Goal: Task Accomplishment & Management: Use online tool/utility

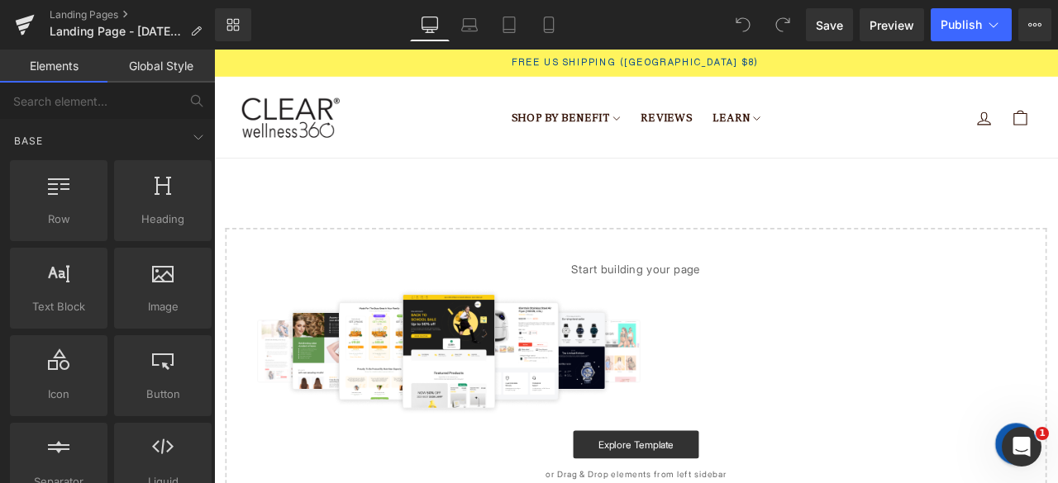
click at [504, 68] on div "Free US Shipping ([GEOGRAPHIC_DATA] $8)" at bounding box center [714, 66] width 934 height 16
click at [528, 85] on header "Shop By Benefit [MEDICAL_DATA] Defense" at bounding box center [714, 130] width 1000 height 97
click at [534, 69] on div "Free US Shipping ([GEOGRAPHIC_DATA] $8)" at bounding box center [714, 66] width 934 height 16
click at [548, 116] on div "Shop By Benefit [MEDICAL_DATA] Defense Joint Support" at bounding box center [714, 130] width 702 height 64
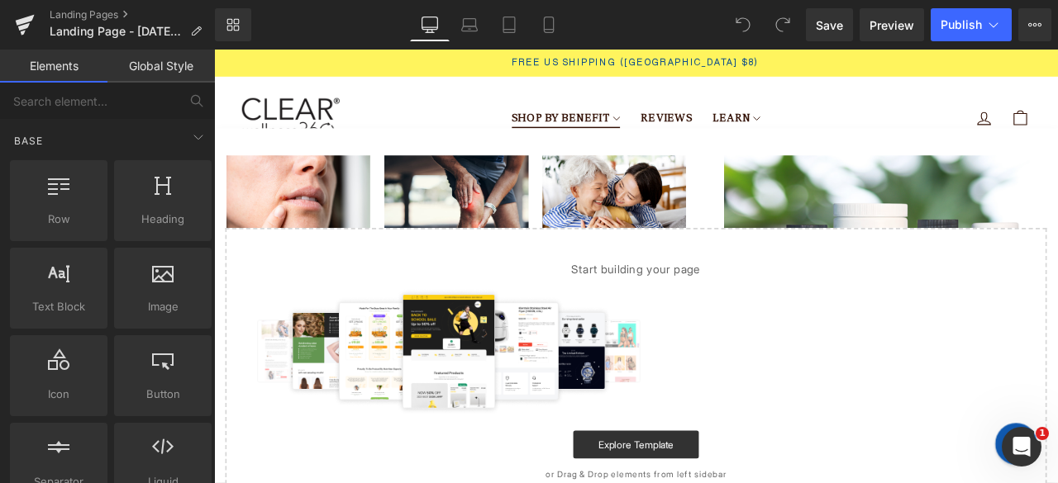
click at [567, 221] on img "Primary" at bounding box center [501, 232] width 170 height 114
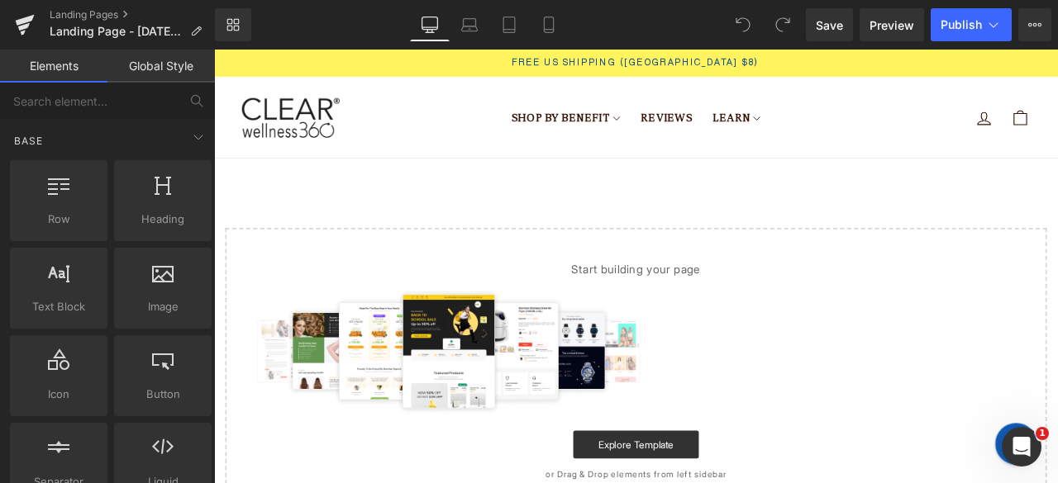
drag, startPoint x: 686, startPoint y: 412, endPoint x: 1082, endPoint y: 425, distance: 396.9
click at [1057, 421] on div at bounding box center [714, 407] width 921 height 149
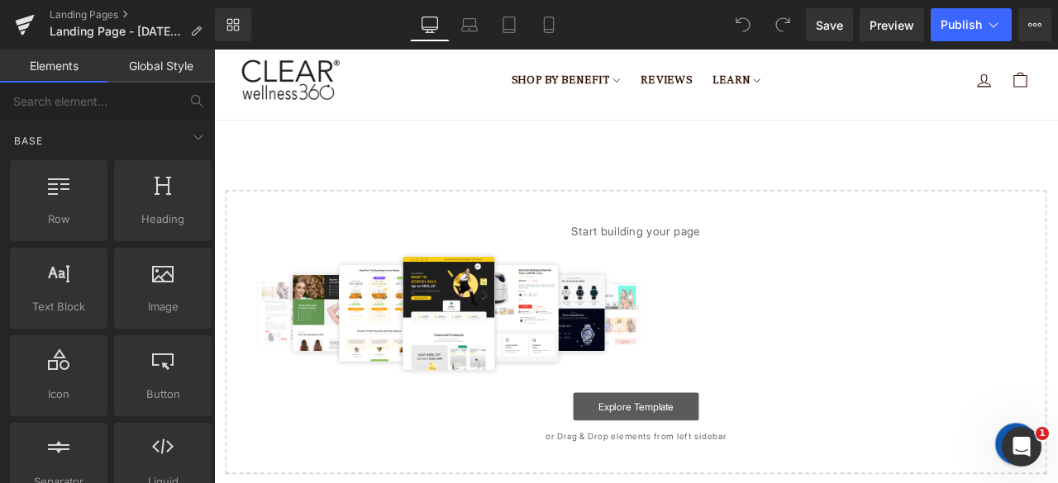
scroll to position [83, 0]
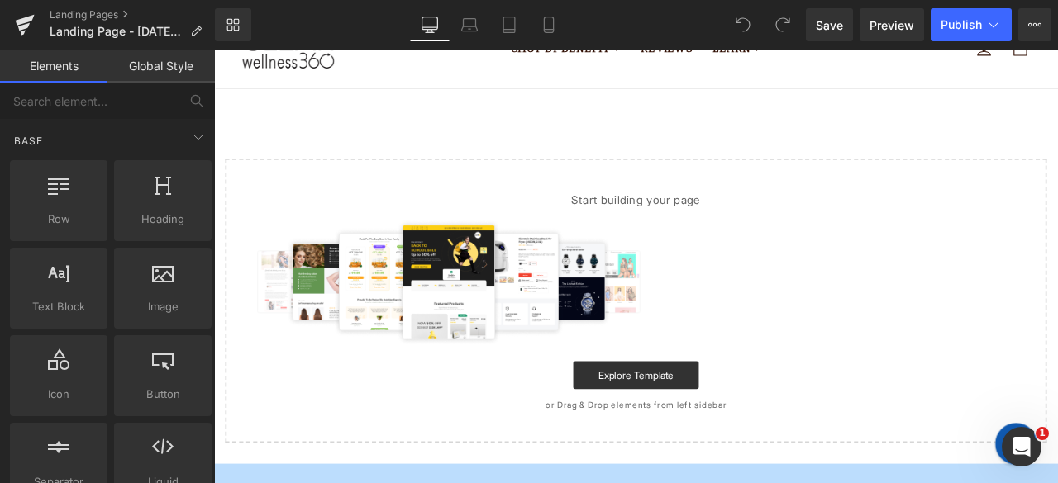
drag, startPoint x: 743, startPoint y: 421, endPoint x: 927, endPoint y: 426, distance: 184.3
click at [1057, 346] on div at bounding box center [714, 324] width 921 height 149
click at [719, 424] on link "Explore Template" at bounding box center [714, 435] width 149 height 33
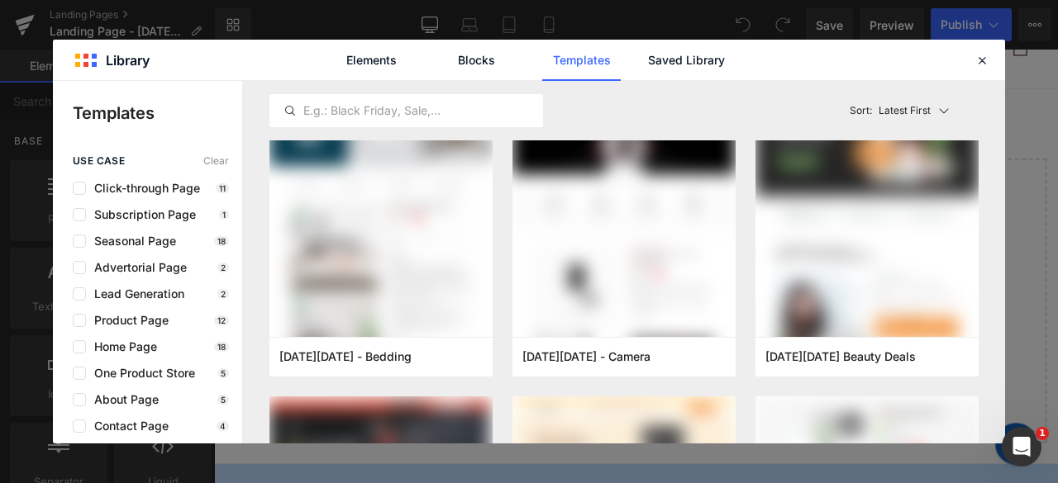
scroll to position [0, 0]
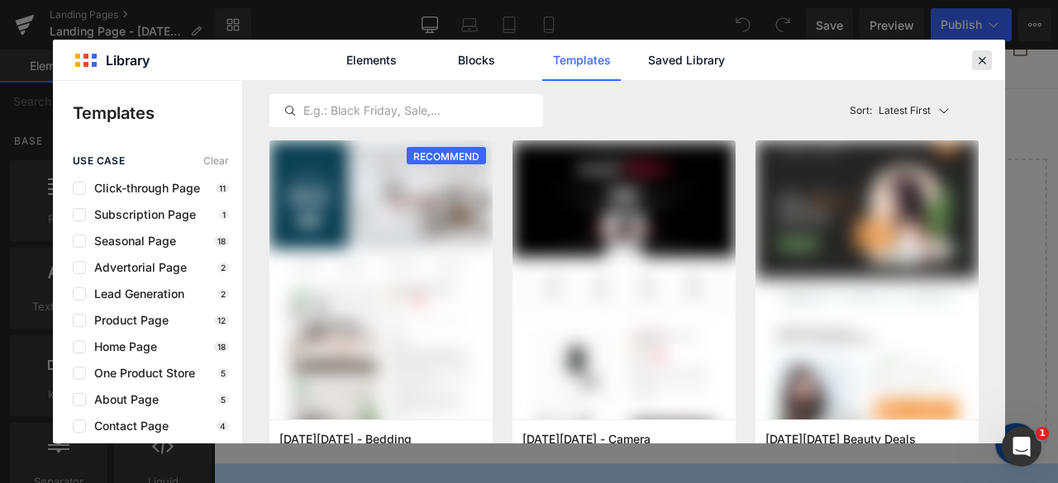
click at [988, 57] on icon at bounding box center [981, 60] width 15 height 15
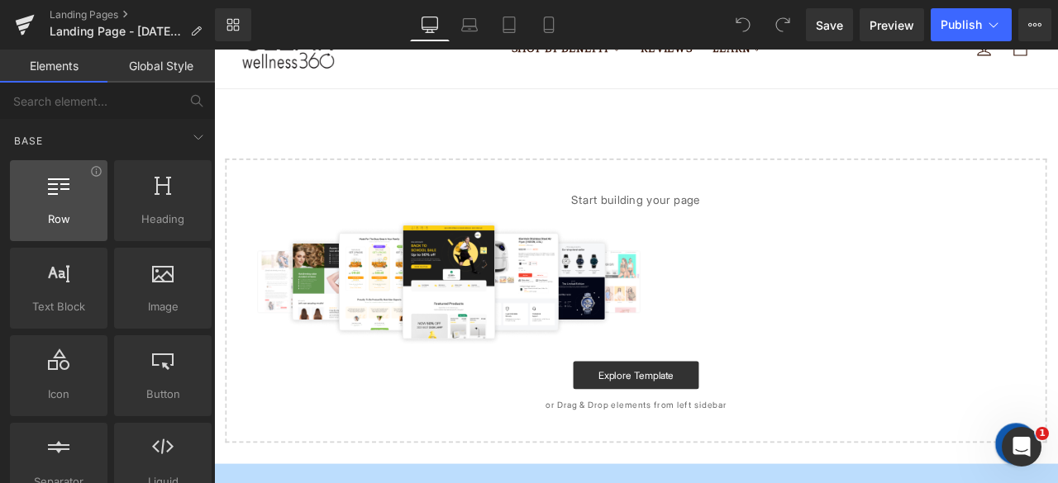
click at [80, 213] on span "Row" at bounding box center [59, 219] width 88 height 17
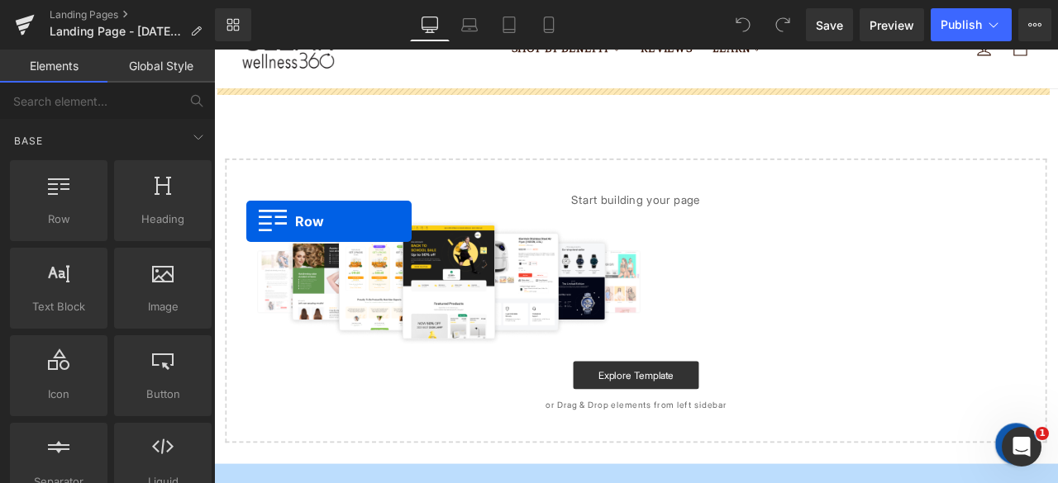
drag, startPoint x: 301, startPoint y: 271, endPoint x: 523, endPoint y: 253, distance: 223.0
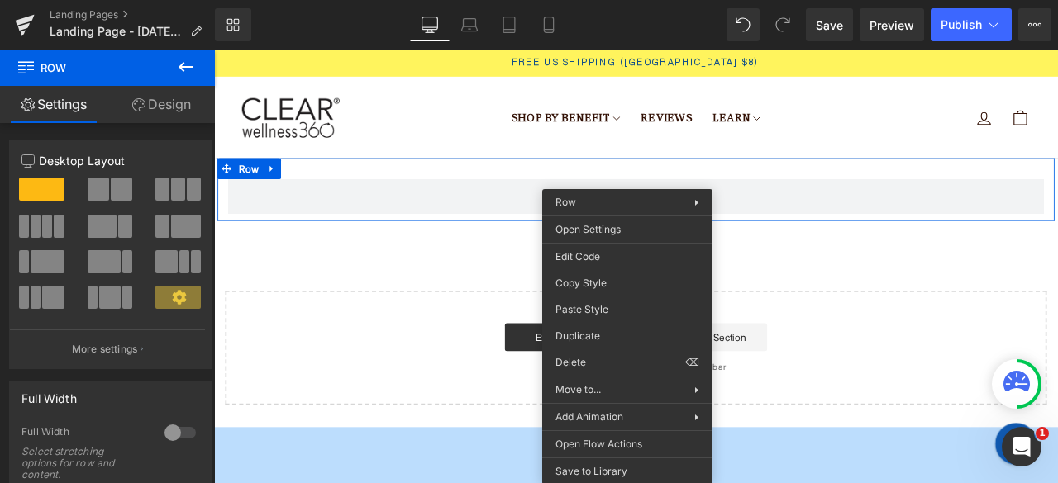
click at [934, 310] on div "Row Select your layout" at bounding box center [714, 324] width 1000 height 293
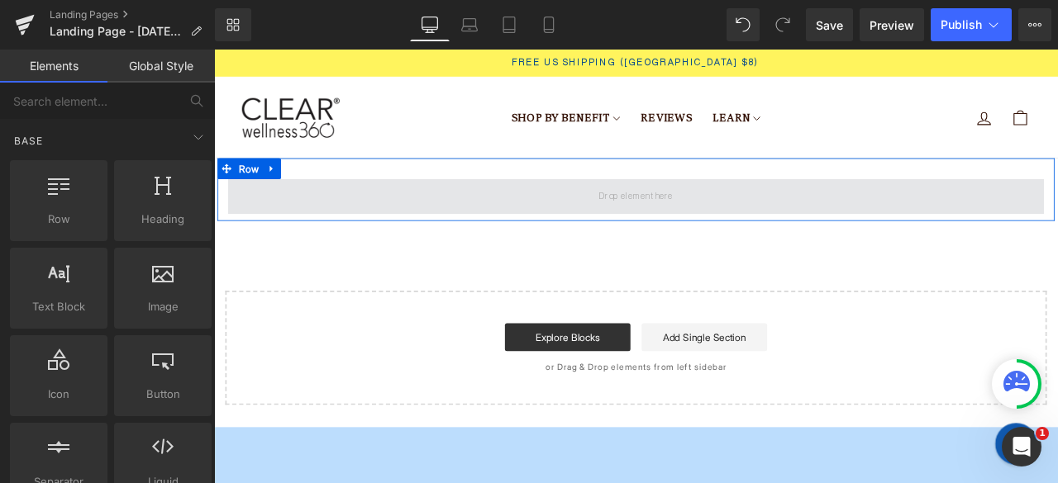
click at [693, 219] on span at bounding box center [713, 224] width 98 height 22
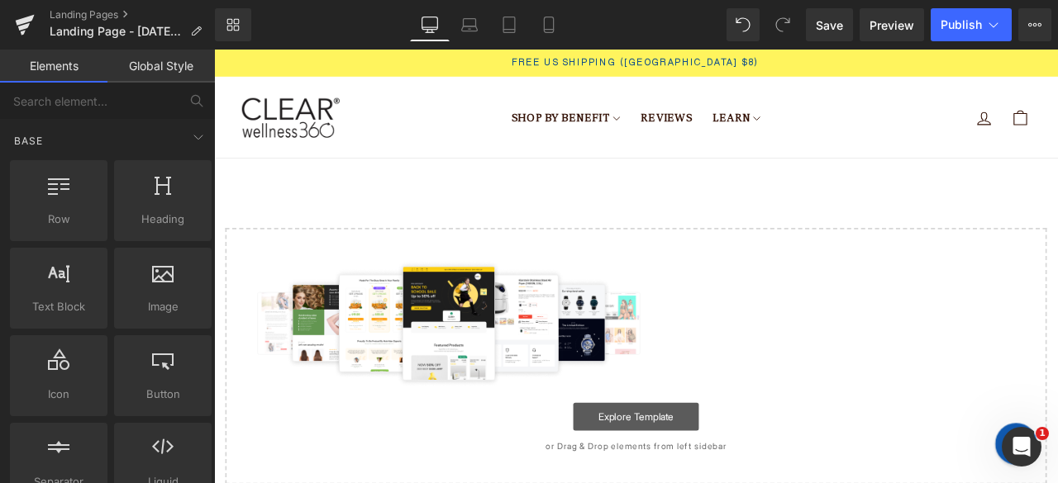
click at [744, 483] on link "Explore Template" at bounding box center [714, 485] width 149 height 33
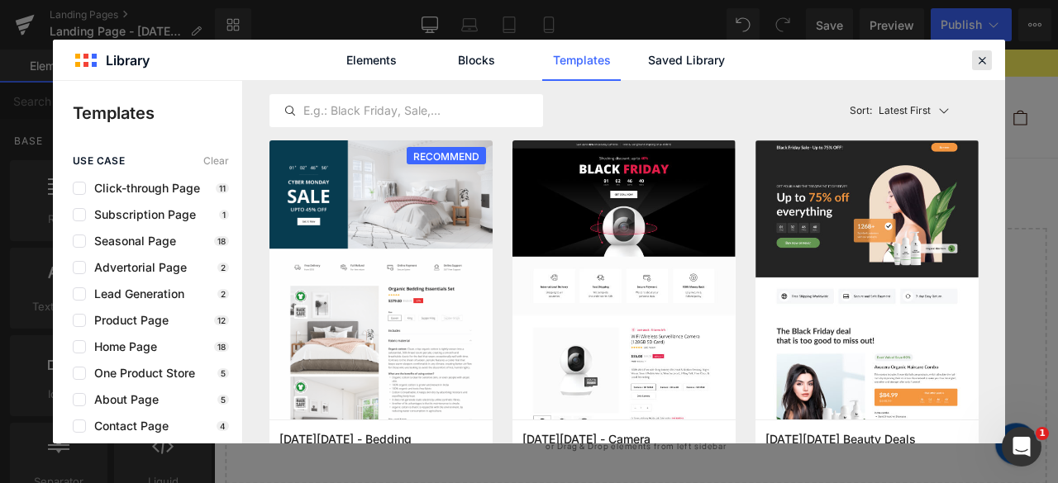
click at [990, 64] on div at bounding box center [982, 60] width 20 height 20
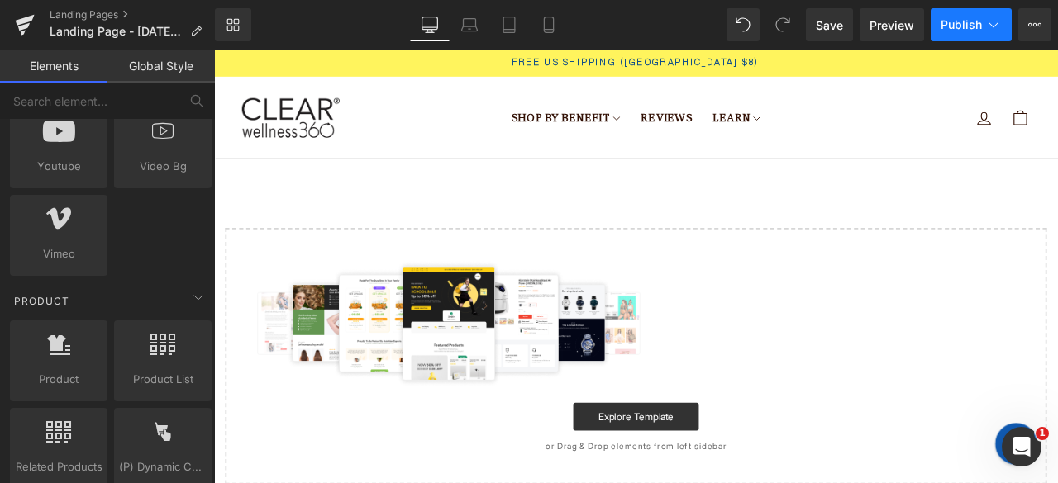
click at [972, 24] on span "Publish" at bounding box center [960, 24] width 41 height 13
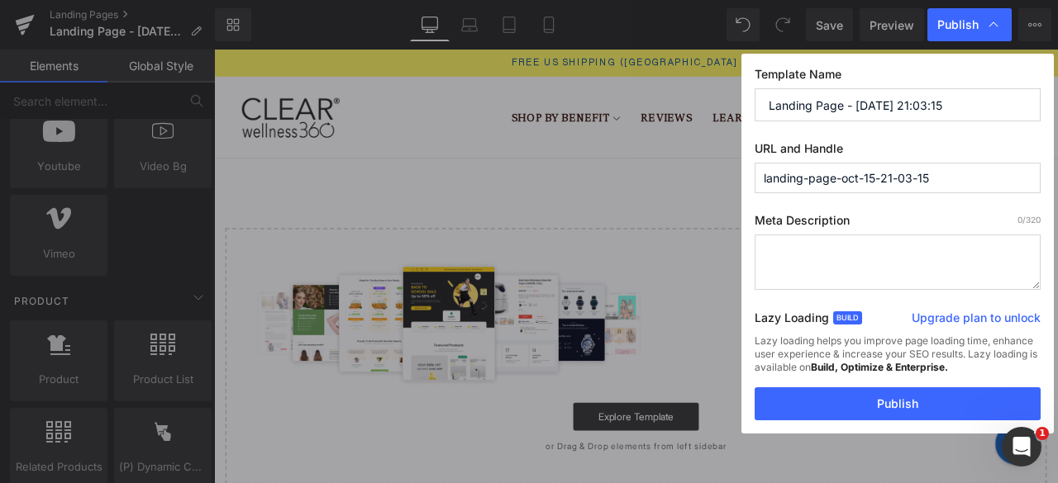
click at [872, 179] on input "landing-page-oct-15-21-03-15" at bounding box center [897, 178] width 286 height 31
click at [808, 83] on label "Template Name" at bounding box center [897, 77] width 286 height 21
click at [825, 179] on input "landing-page-oct-15-21-03-15" at bounding box center [897, 178] width 286 height 31
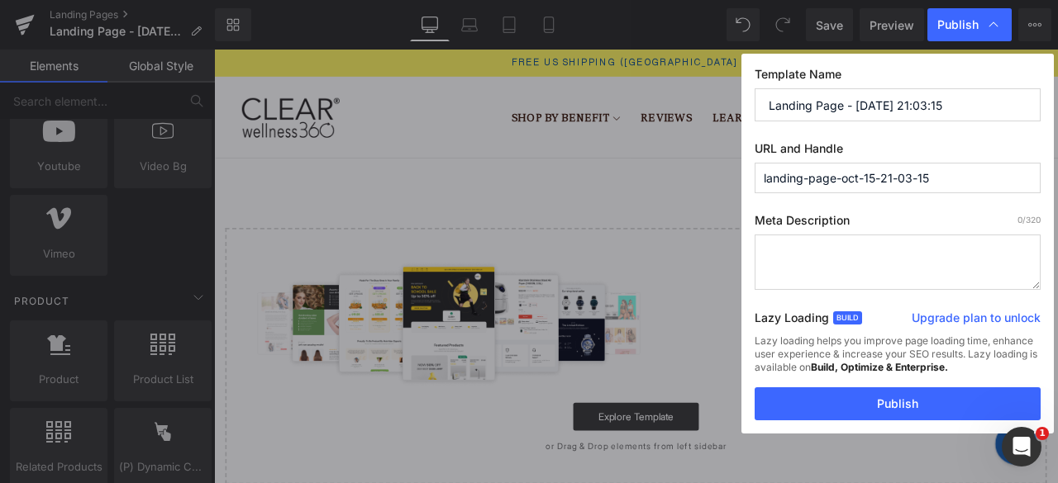
click at [825, 179] on input "landing-page-oct-15-21-03-15" at bounding box center [897, 178] width 286 height 31
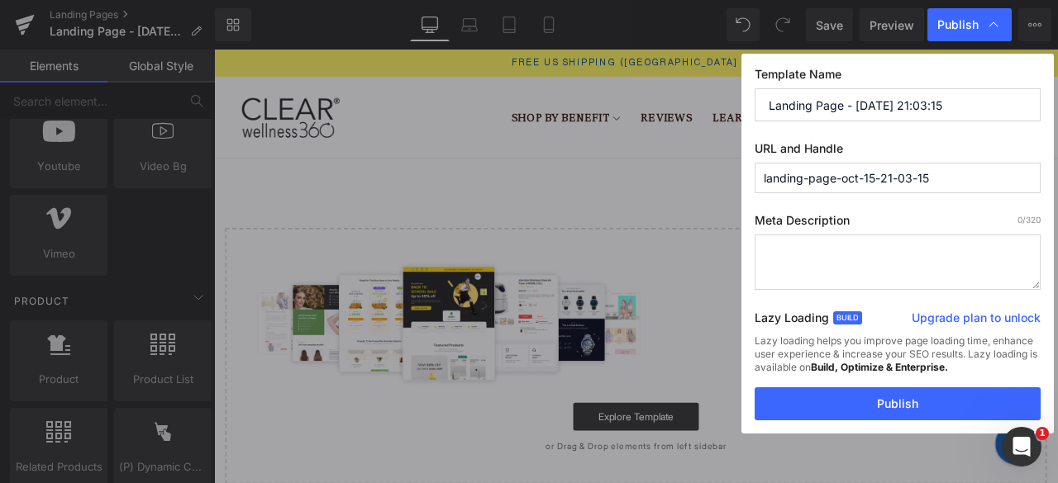
click at [825, 179] on input "landing-page-oct-15-21-03-15" at bounding box center [897, 178] width 286 height 31
click at [835, 180] on input "landing-page-oct-15-21-03-15" at bounding box center [897, 178] width 286 height 31
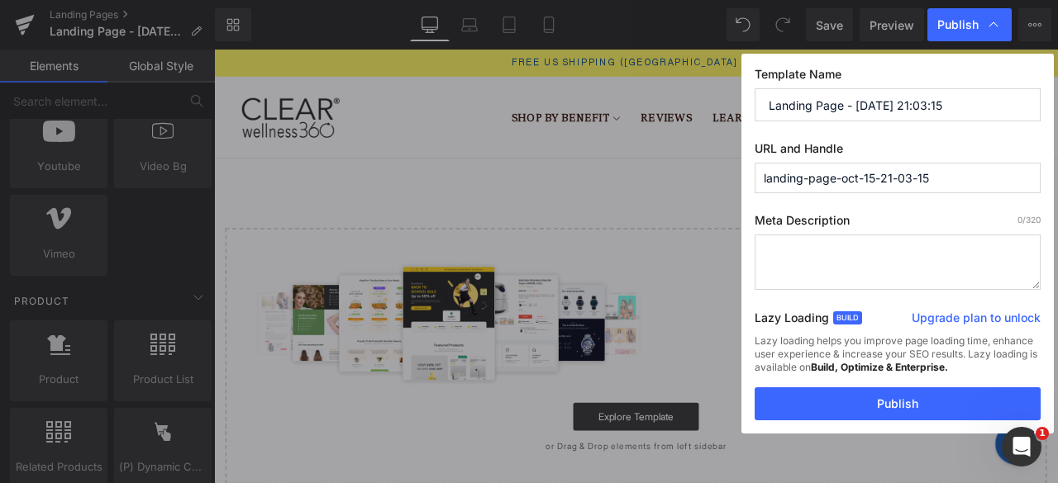
click at [835, 180] on input "landing-page-oct-15-21-03-15" at bounding box center [897, 178] width 286 height 31
click at [901, 179] on input "landing-page-joint-suppot" at bounding box center [897, 178] width 286 height 31
click at [904, 179] on input "landing-page-joint-suppot" at bounding box center [897, 178] width 286 height 31
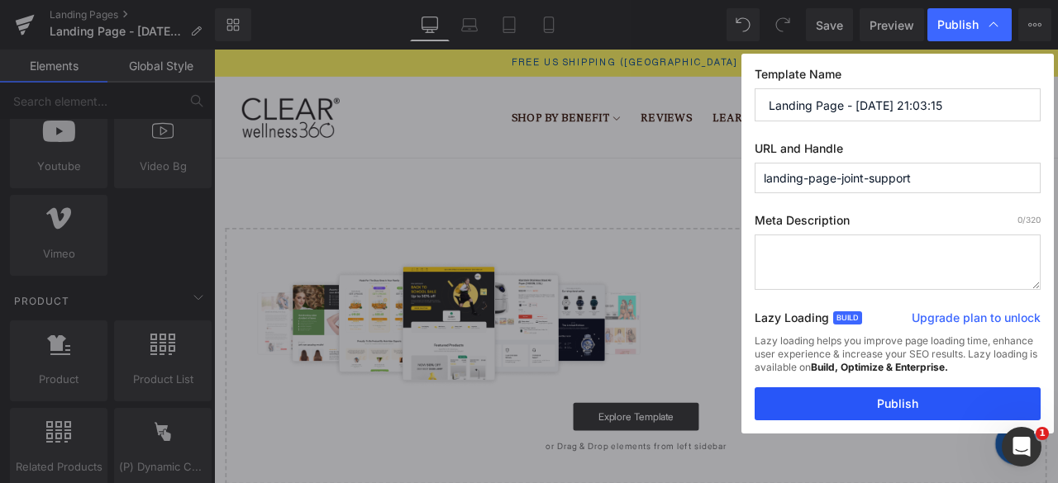
type input "landing-page-joint-support"
click at [927, 400] on button "Publish" at bounding box center [897, 404] width 286 height 33
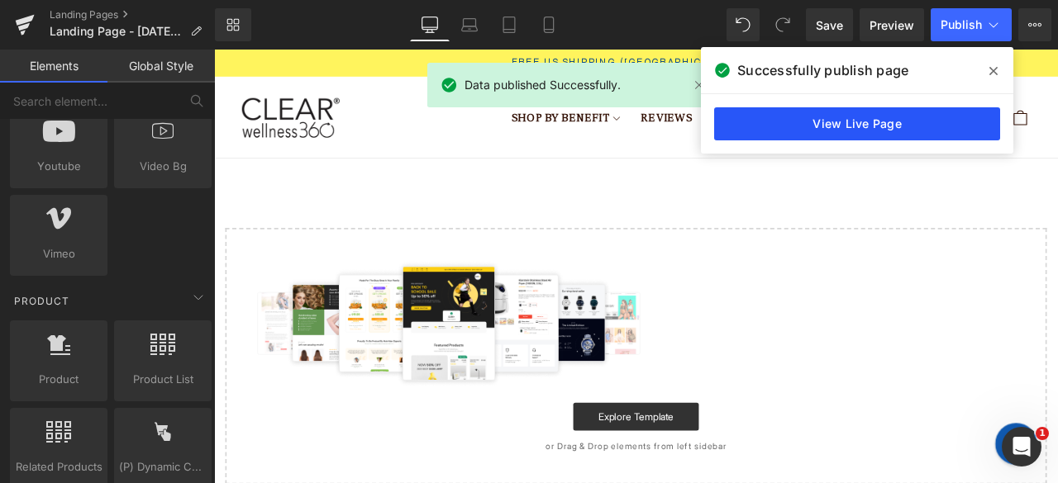
click at [923, 131] on link "View Live Page" at bounding box center [857, 123] width 286 height 33
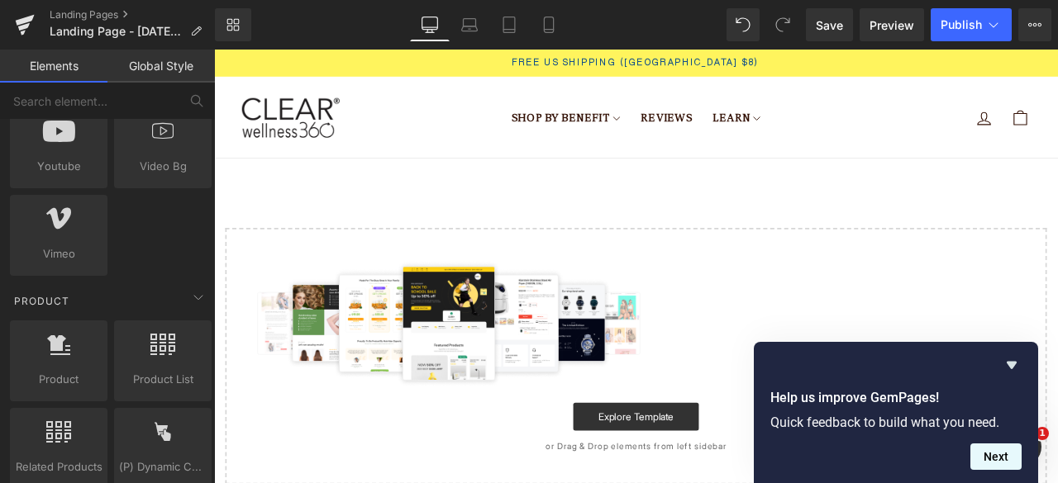
click at [1001, 457] on button "Next" at bounding box center [995, 457] width 51 height 26
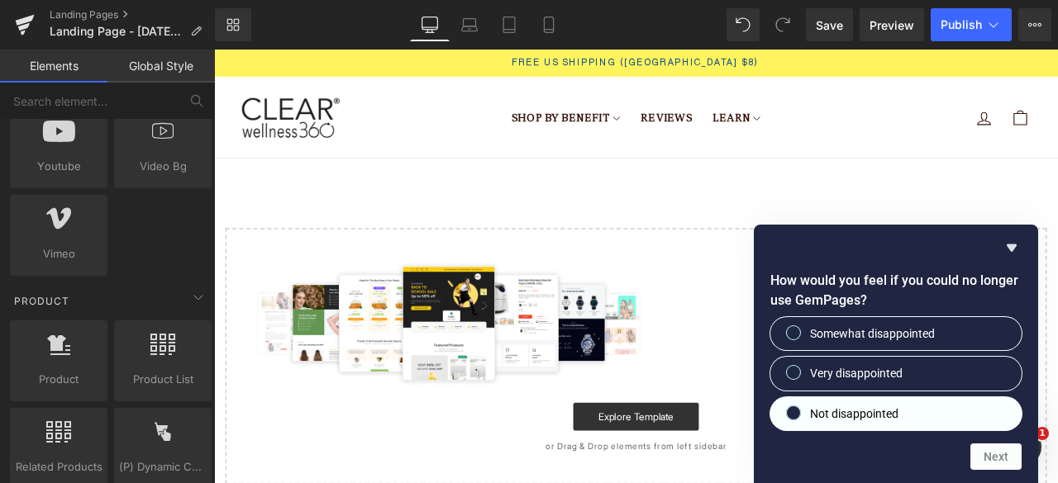
click at [949, 426] on label "Not disappointed" at bounding box center [895, 413] width 251 height 33
click at [799, 418] on input "Not disappointed" at bounding box center [793, 412] width 11 height 11
radio input "true"
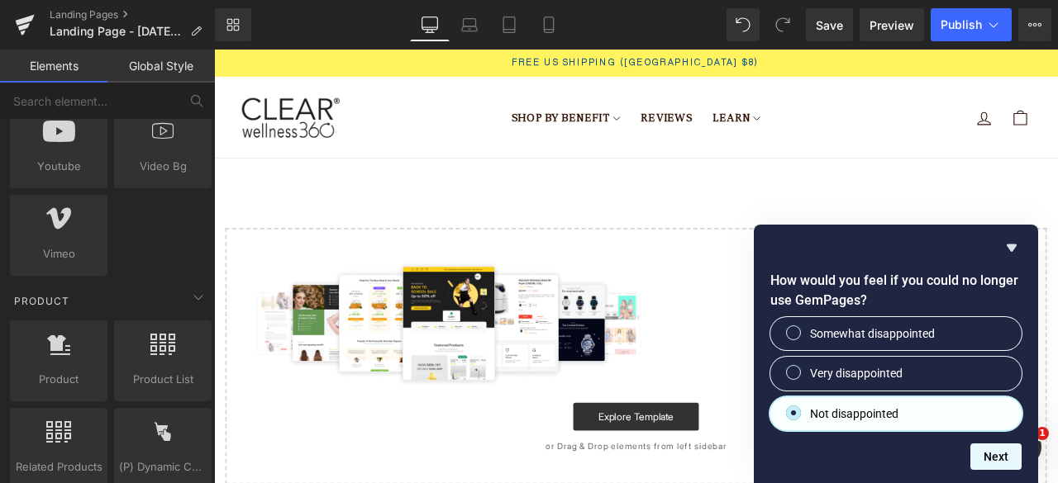
click at [985, 450] on button "Next" at bounding box center [995, 457] width 51 height 26
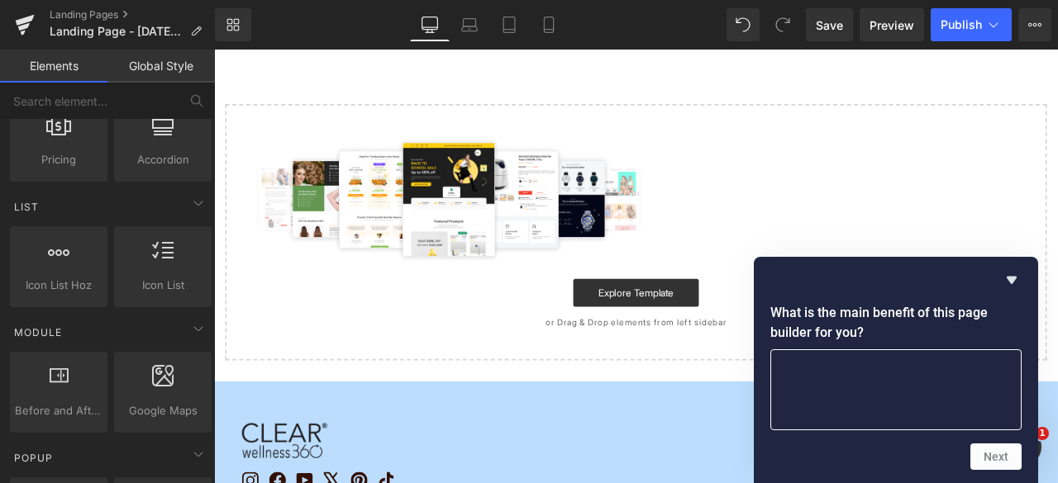
scroll to position [165, 0]
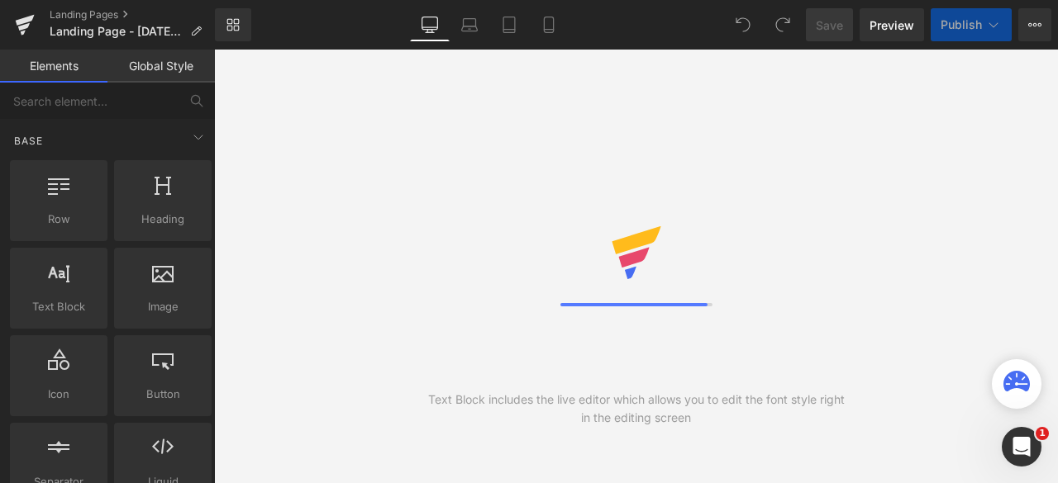
click at [782, 257] on div "Text Block includes the live editor which allows you to edit the font style rig…" at bounding box center [636, 267] width 844 height 434
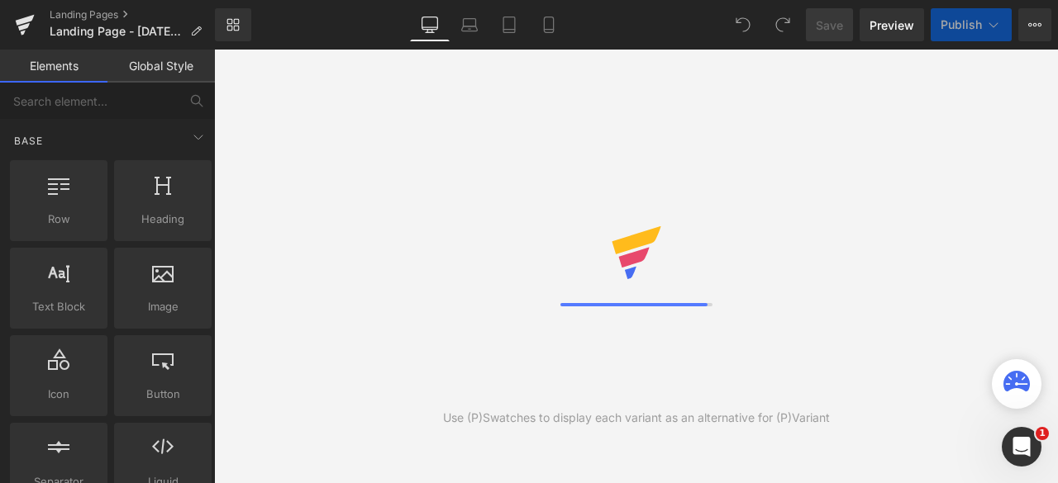
click at [427, 95] on div "Use (P)Swatches to display each variant as an alternative for (P)Variant" at bounding box center [636, 267] width 844 height 434
click at [135, 59] on link "Global Style" at bounding box center [160, 66] width 107 height 33
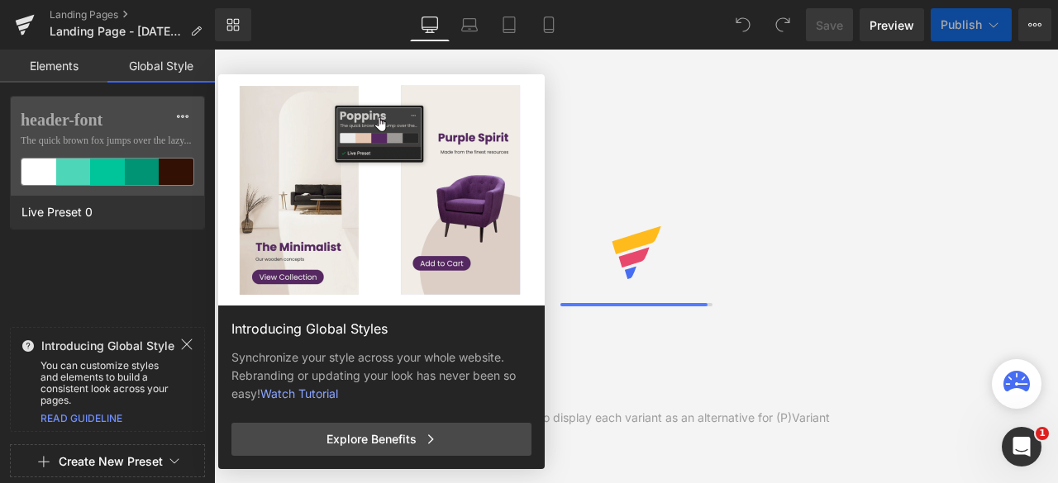
click at [69, 68] on link "Elements" at bounding box center [53, 66] width 107 height 33
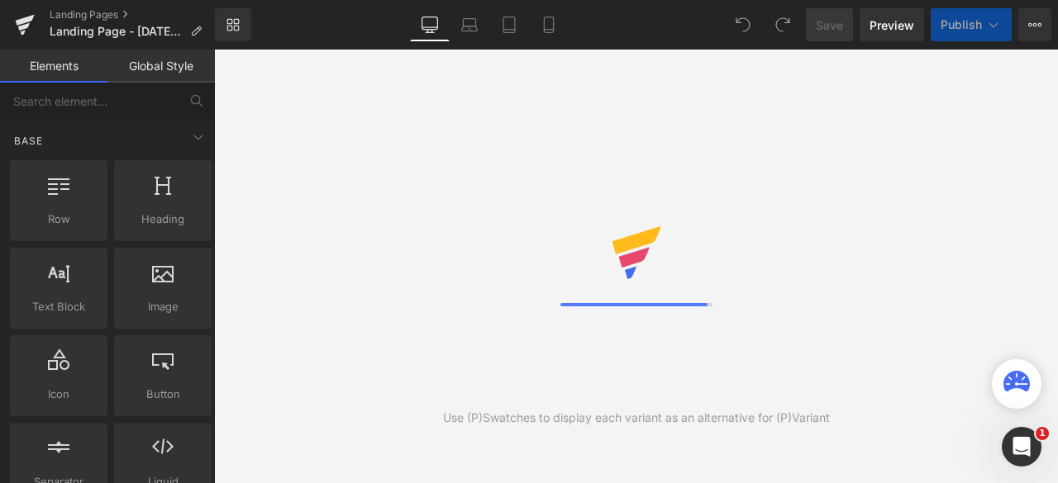
click at [774, 259] on div "Use (P)Swatches to display each variant as an alternative for (P)Variant" at bounding box center [636, 267] width 844 height 434
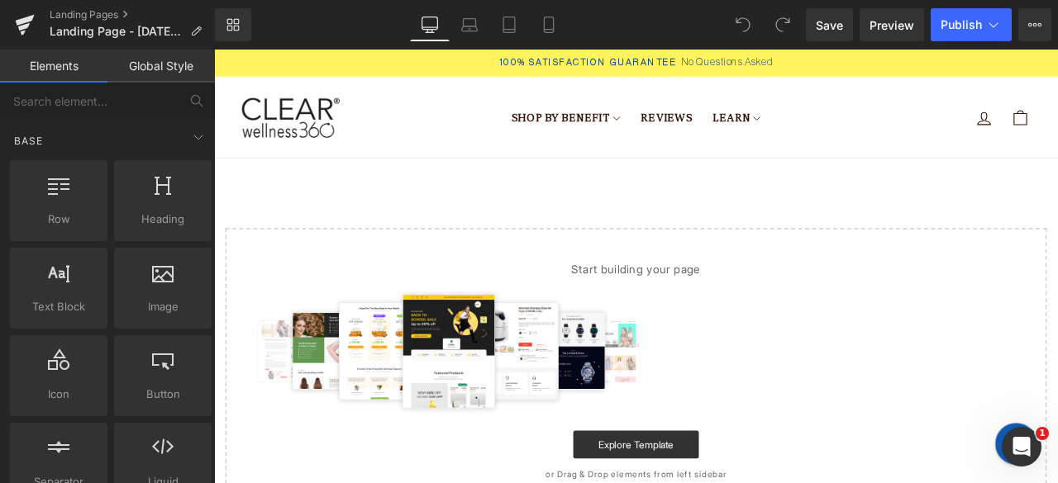
drag, startPoint x: 845, startPoint y: 310, endPoint x: 603, endPoint y: 243, distance: 251.2
click at [603, 243] on main "Select your layout" at bounding box center [714, 388] width 1000 height 420
drag, startPoint x: 646, startPoint y: 397, endPoint x: 658, endPoint y: 496, distance: 99.8
drag, startPoint x: 658, startPoint y: 496, endPoint x: 668, endPoint y: 511, distance: 17.9
drag, startPoint x: 668, startPoint y: 511, endPoint x: 616, endPoint y: 462, distance: 71.3
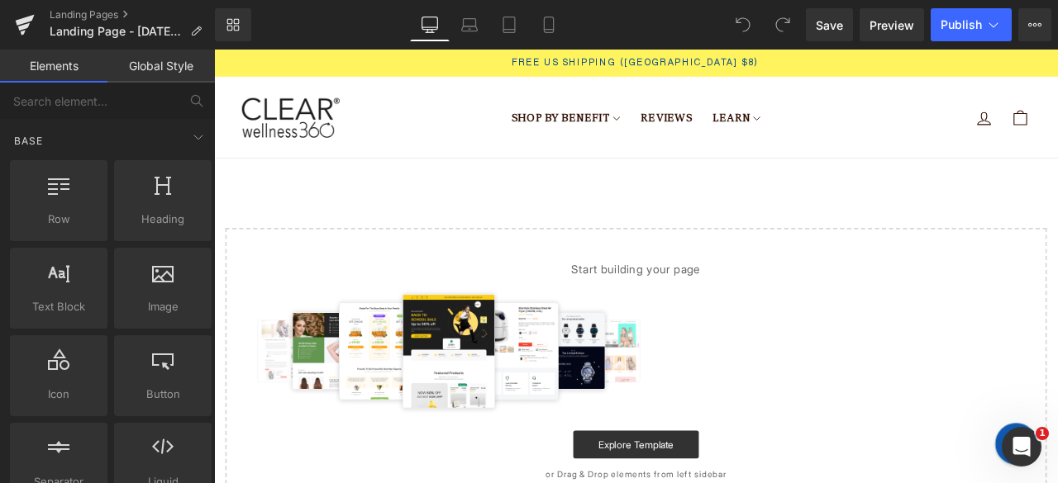
click at [611, 445] on img at bounding box center [494, 407] width 481 height 149
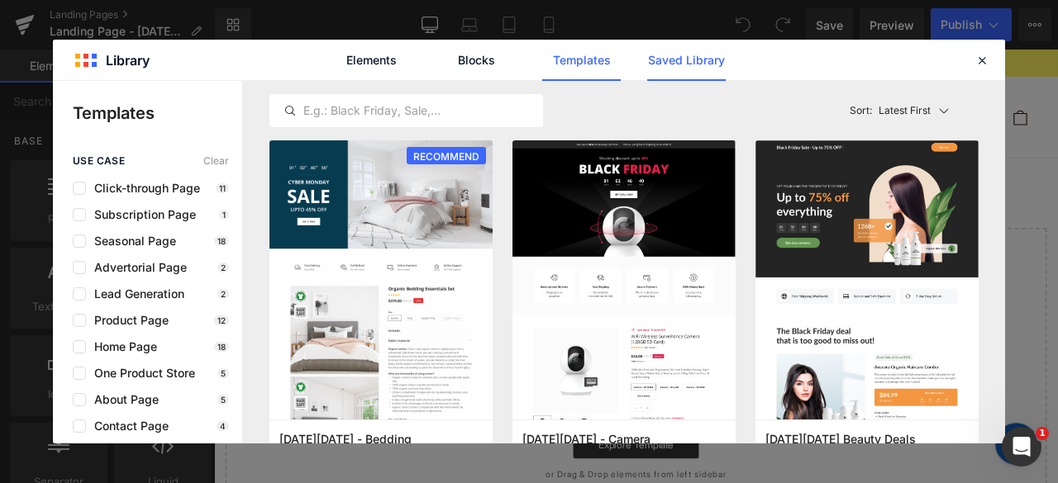
click at [656, 66] on link "Saved Library" at bounding box center [686, 60] width 79 height 41
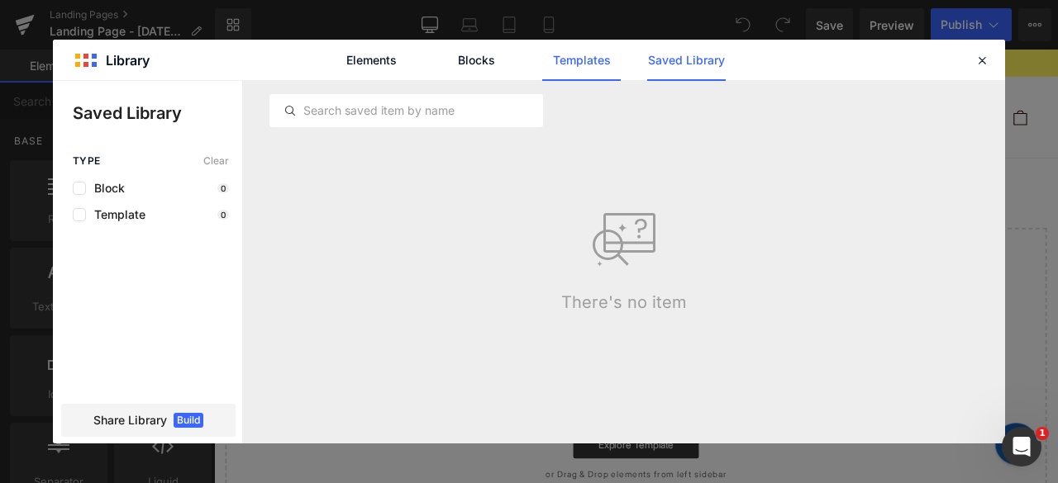
click at [584, 67] on link "Templates" at bounding box center [581, 60] width 79 height 41
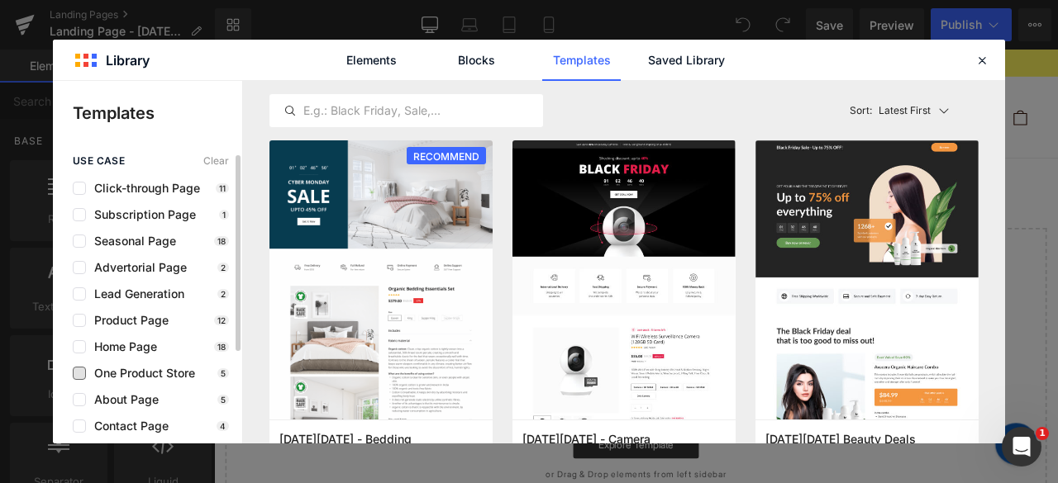
scroll to position [134, 0]
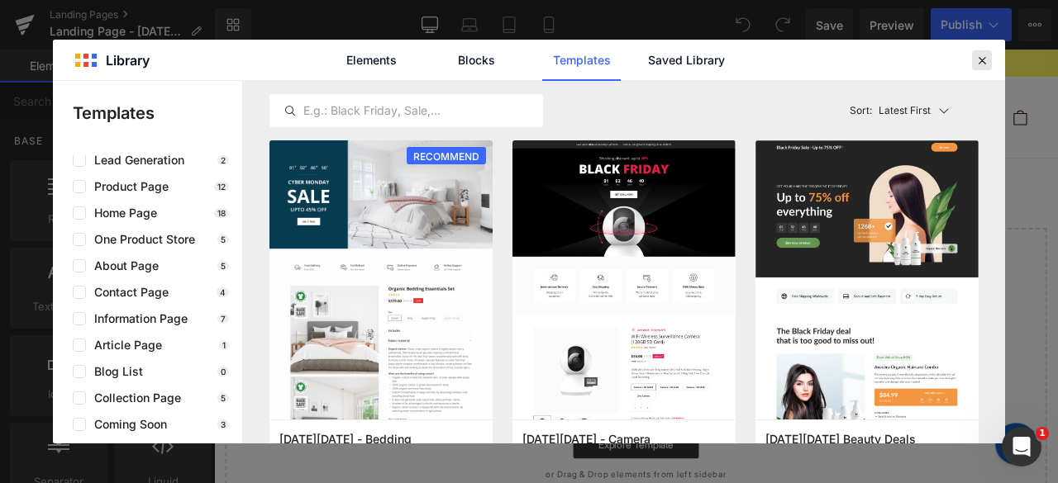
click at [985, 56] on icon at bounding box center [981, 60] width 15 height 15
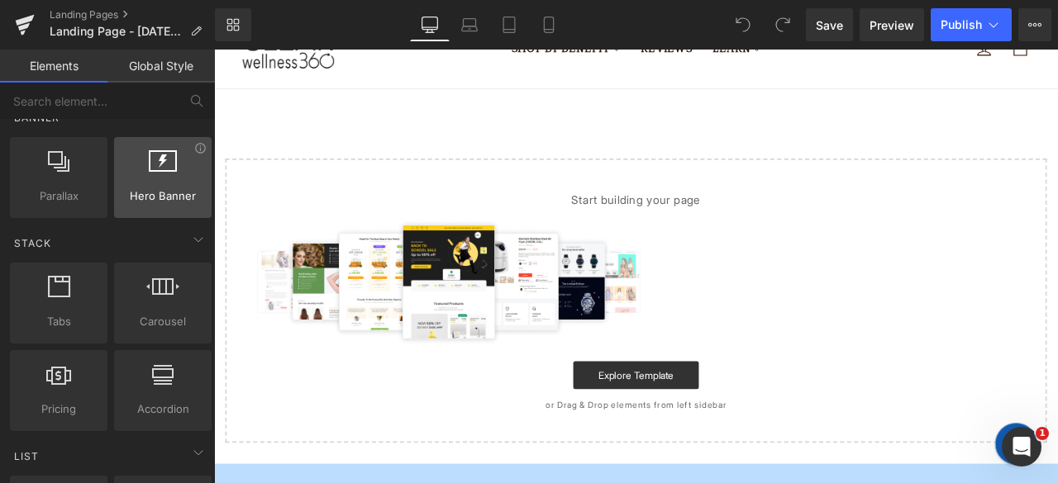
scroll to position [413, 0]
click at [139, 180] on div at bounding box center [163, 167] width 88 height 37
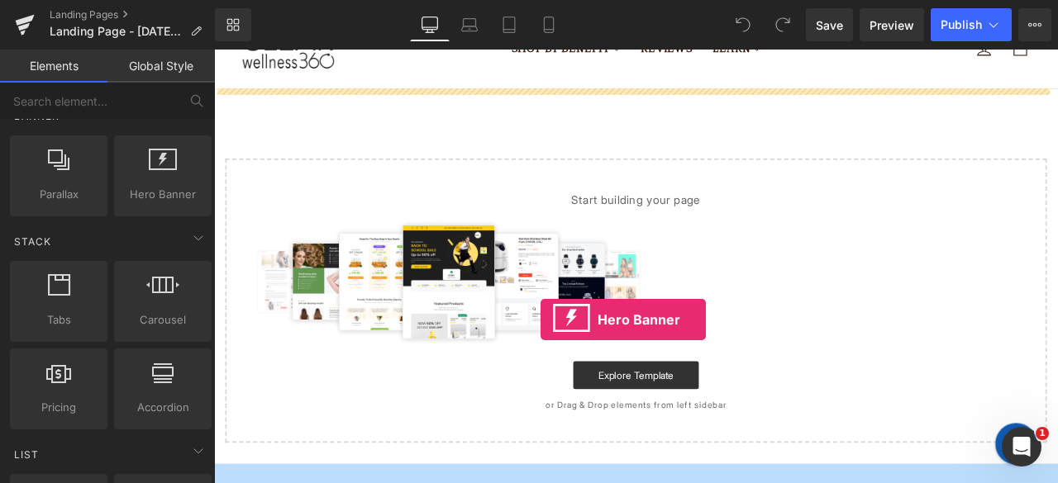
drag, startPoint x: 361, startPoint y: 236, endPoint x: 602, endPoint y: 370, distance: 275.6
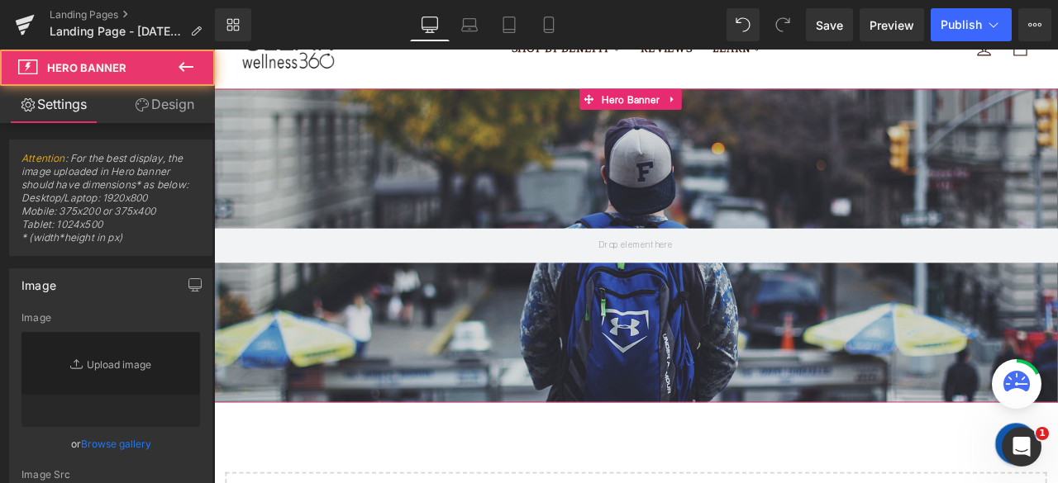
type input "https://d1um8515vdn9kb.cloudfront.net/images/hero.jpg"
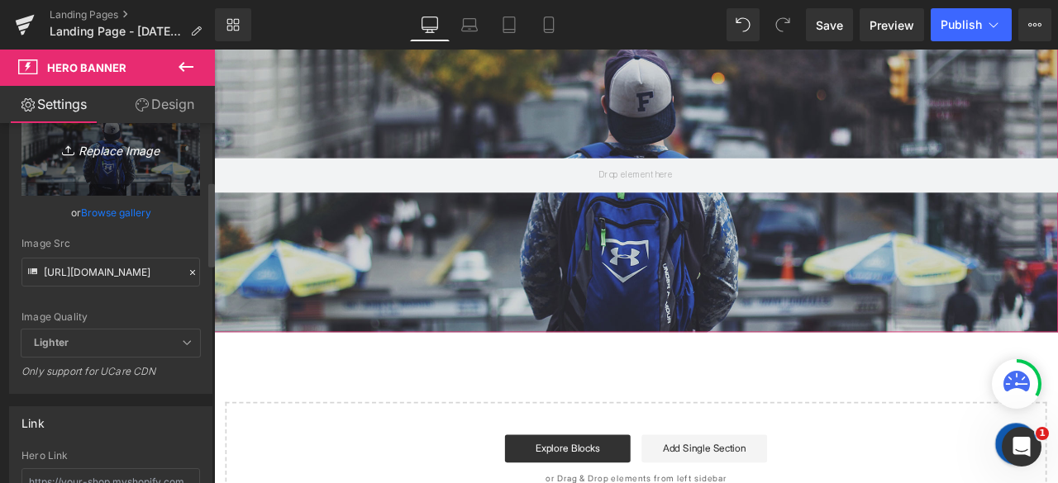
scroll to position [248, 0]
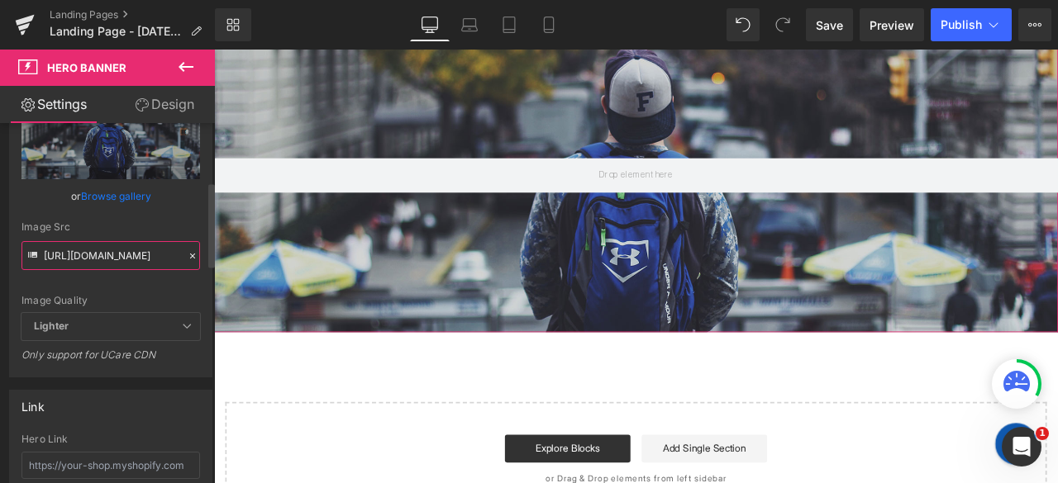
click at [97, 265] on input "https://d1um8515vdn9kb.cloudfront.net/images/hero.jpg" at bounding box center [110, 255] width 178 height 29
